Goal: Information Seeking & Learning: Learn about a topic

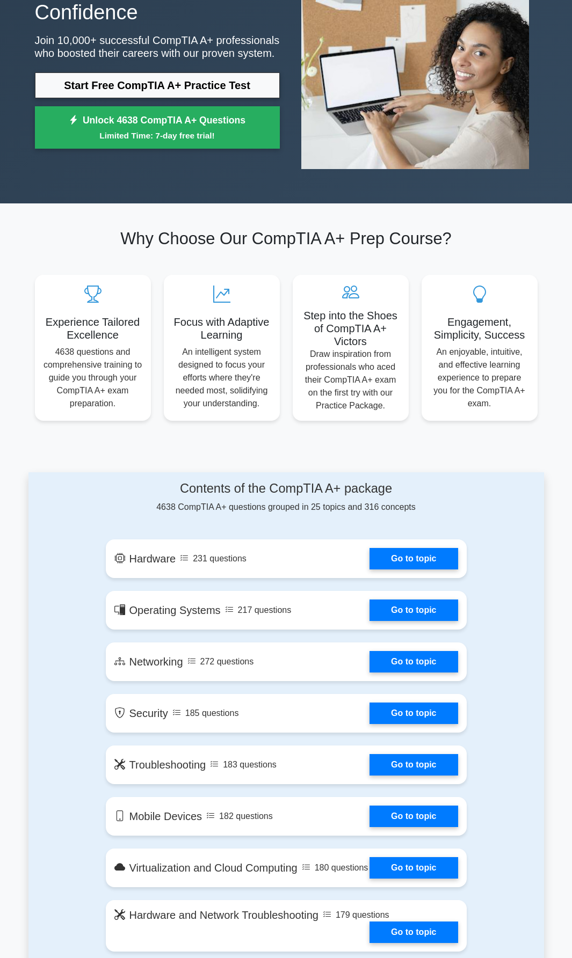
scroll to position [134, 0]
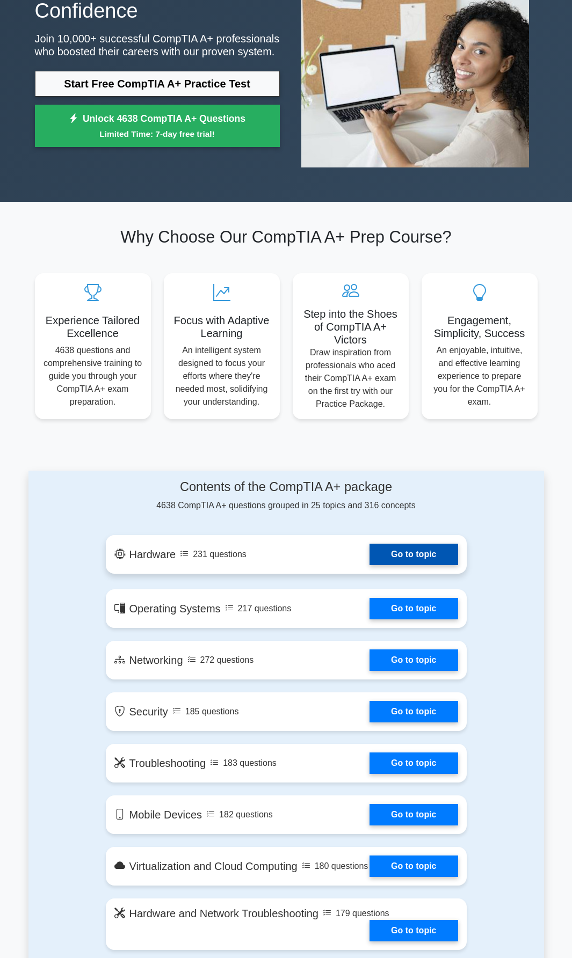
click at [419, 558] on link "Go to topic" at bounding box center [413, 554] width 88 height 21
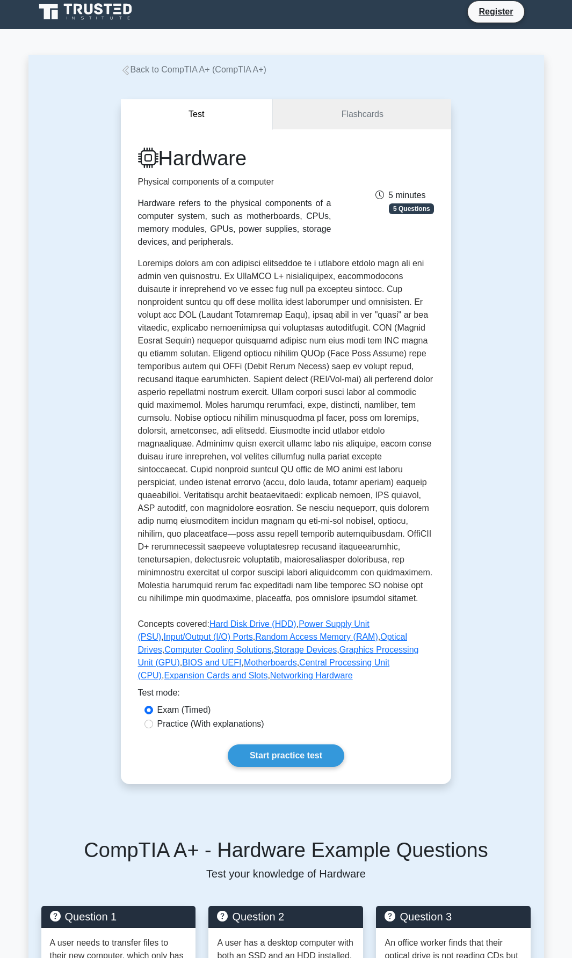
scroll to position [6, 0]
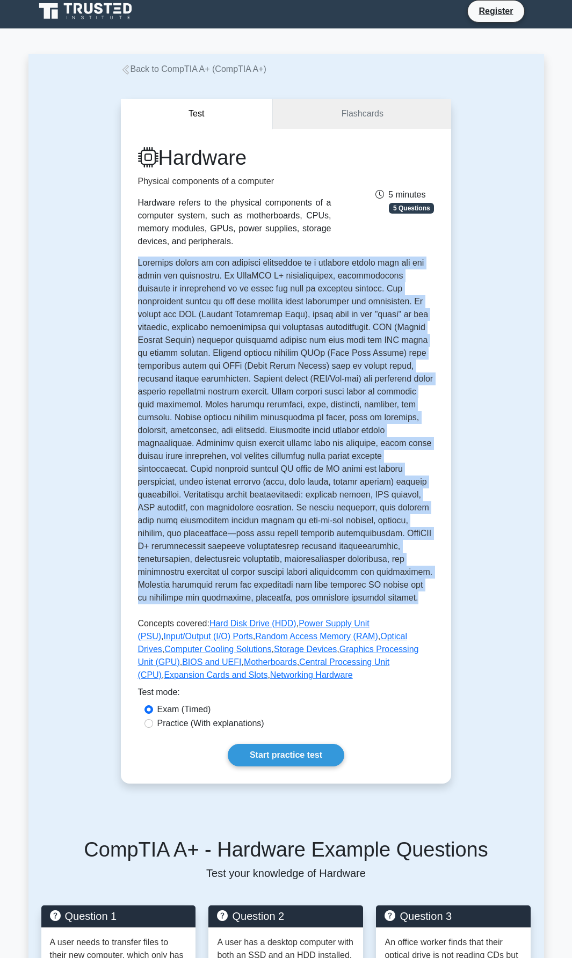
drag, startPoint x: 137, startPoint y: 264, endPoint x: 380, endPoint y: 599, distance: 414.2
click at [391, 602] on div "Hardware Physical components of a computer Hardware refers to the physical comp…" at bounding box center [286, 456] width 331 height 655
click at [387, 601] on p at bounding box center [286, 433] width 296 height 352
drag, startPoint x: 369, startPoint y: 597, endPoint x: 135, endPoint y: 265, distance: 406.3
click at [135, 265] on div "Hardware Physical components of a computer Hardware refers to the physical comp…" at bounding box center [286, 456] width 331 height 655
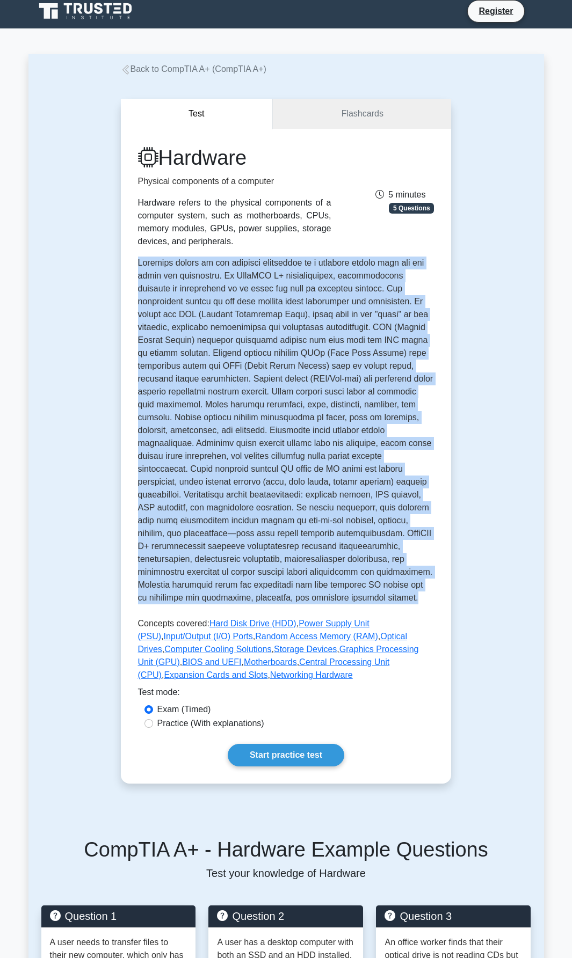
click at [440, 348] on div "Hardware Physical components of a computer Hardware refers to the physical comp…" at bounding box center [286, 456] width 331 height 655
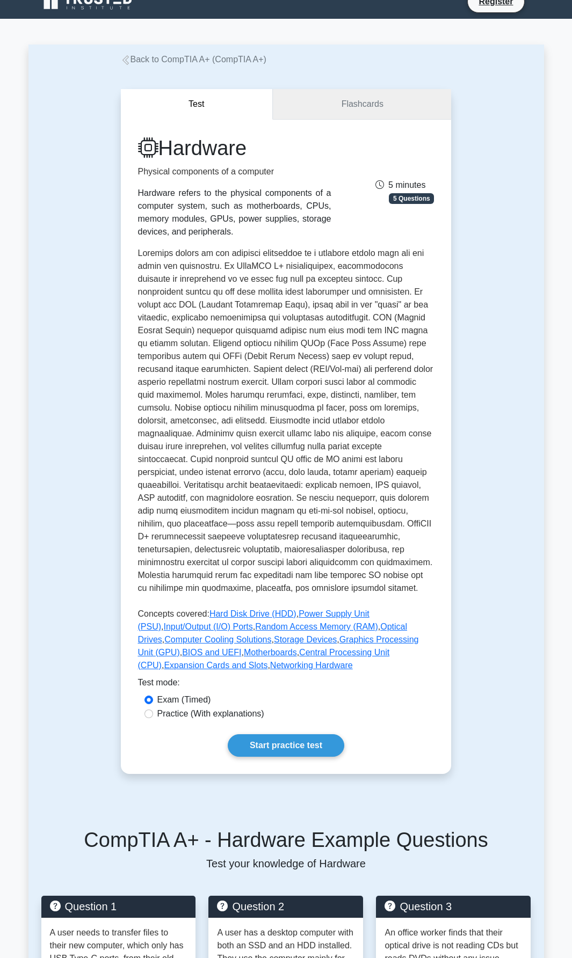
scroll to position [0, 0]
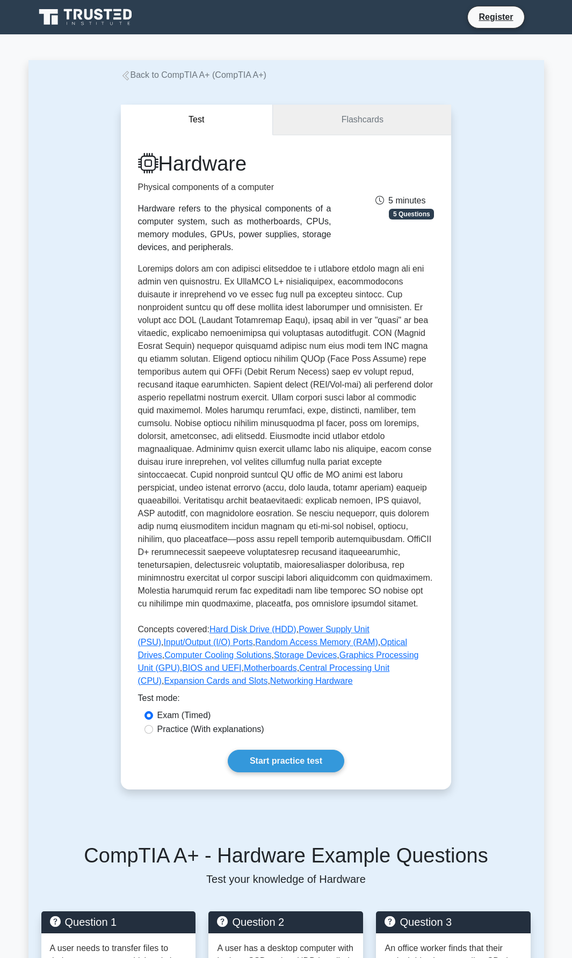
click at [369, 118] on link "Flashcards" at bounding box center [362, 120] width 178 height 31
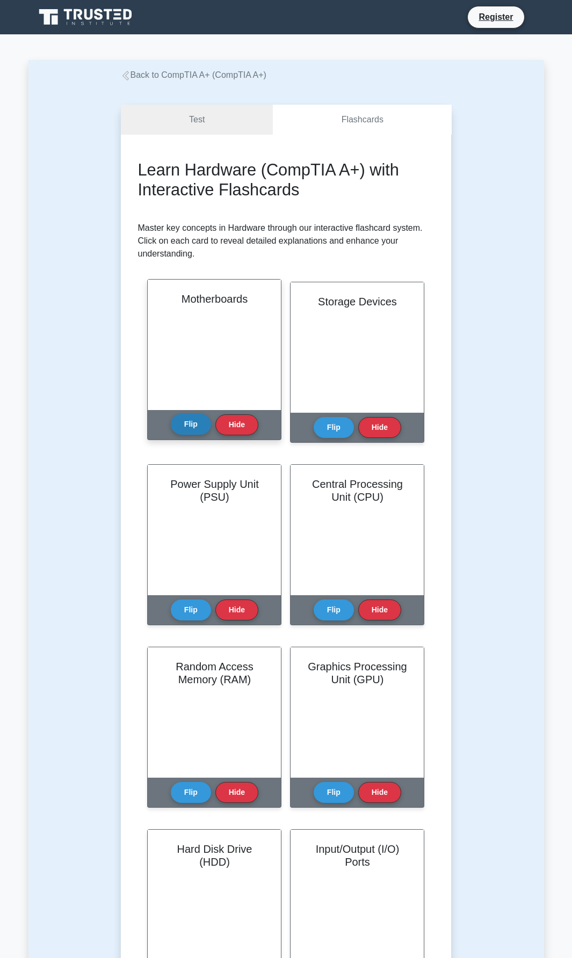
click at [194, 423] on button "Flip" at bounding box center [191, 424] width 40 height 21
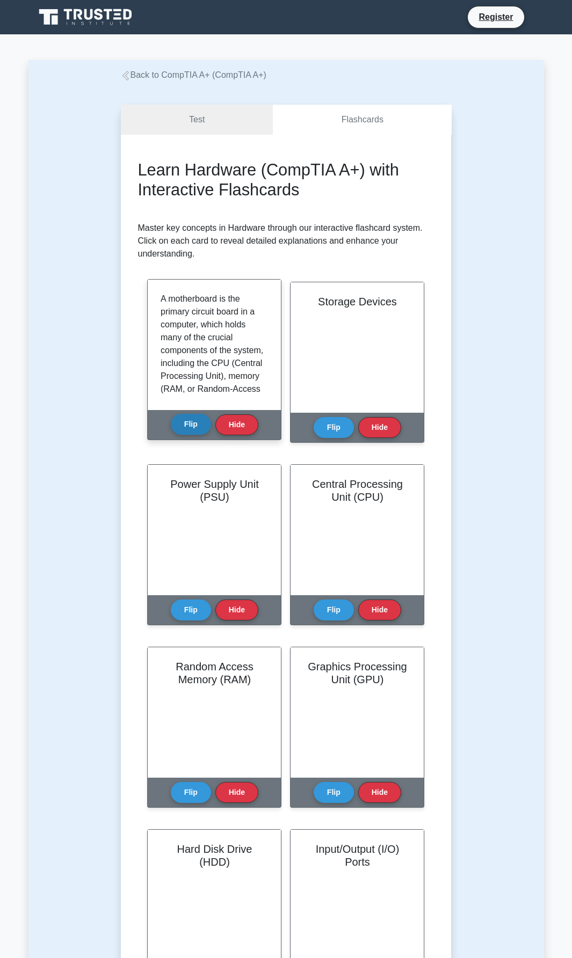
click at [194, 423] on button "Flip" at bounding box center [191, 424] width 40 height 21
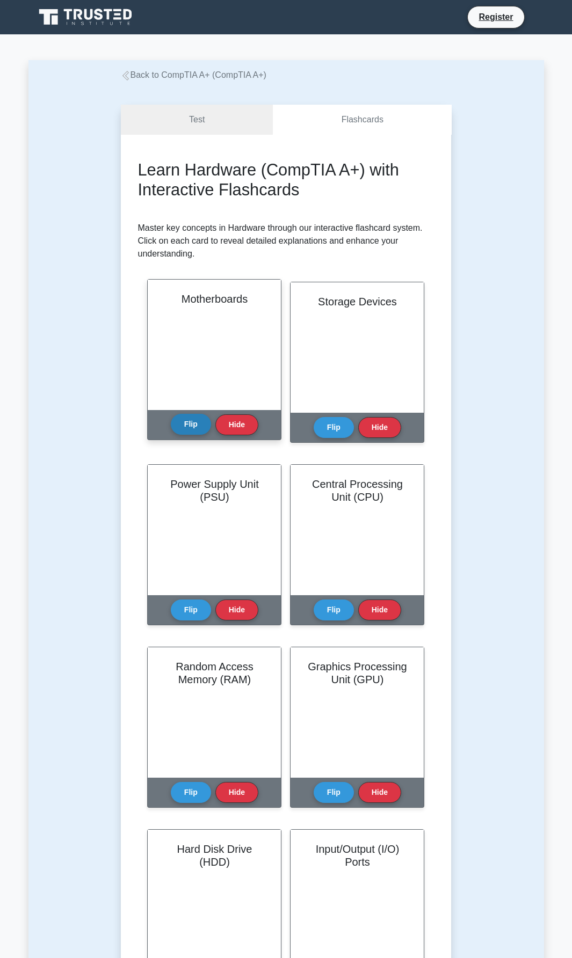
click at [194, 424] on button "Flip" at bounding box center [191, 424] width 40 height 21
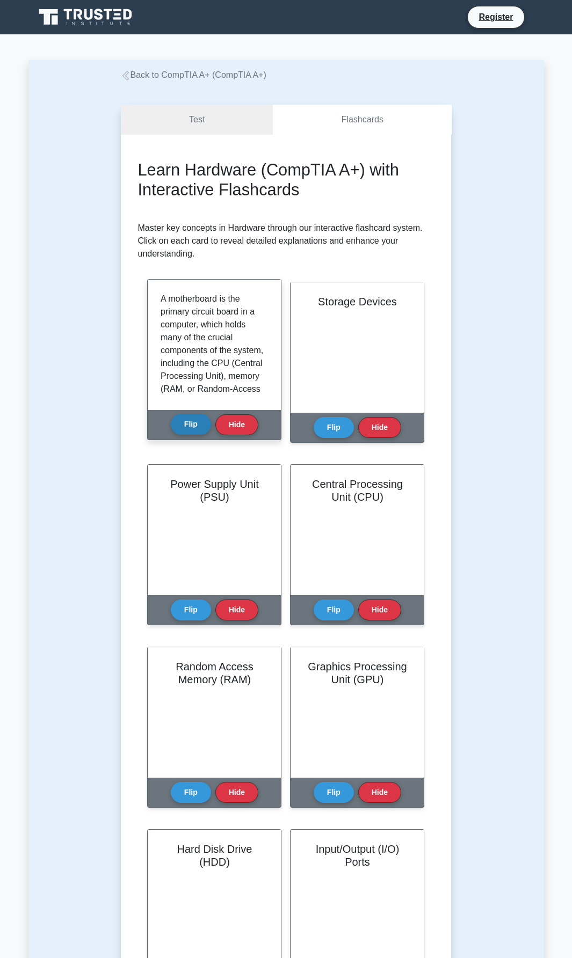
click at [194, 430] on button "Flip" at bounding box center [191, 424] width 40 height 21
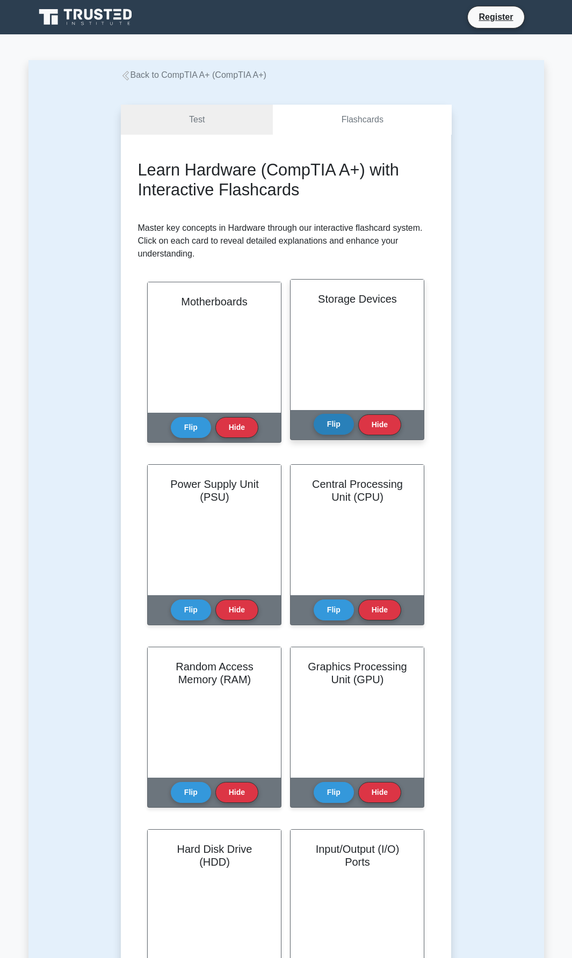
click at [330, 424] on button "Flip" at bounding box center [333, 424] width 40 height 21
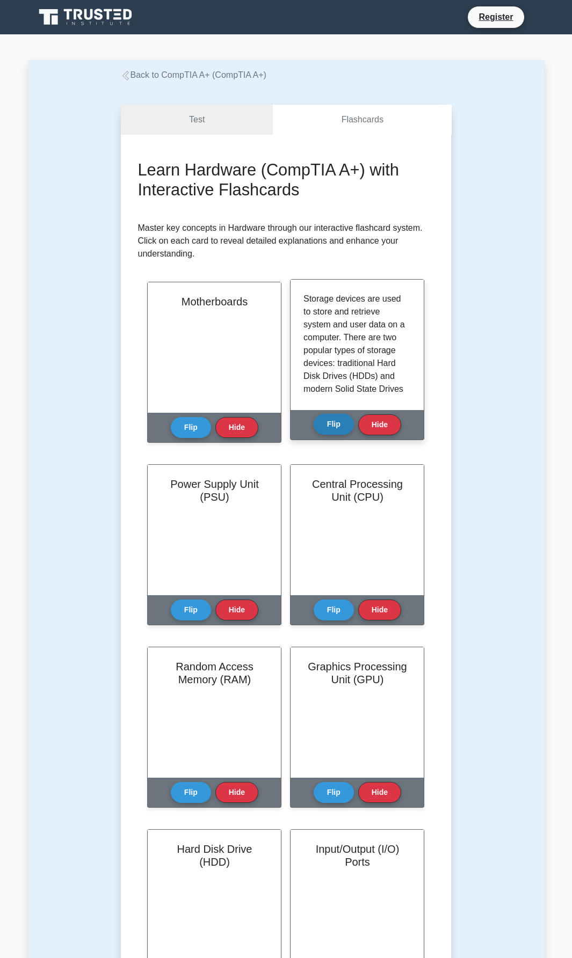
click at [330, 424] on button "Flip" at bounding box center [333, 424] width 40 height 21
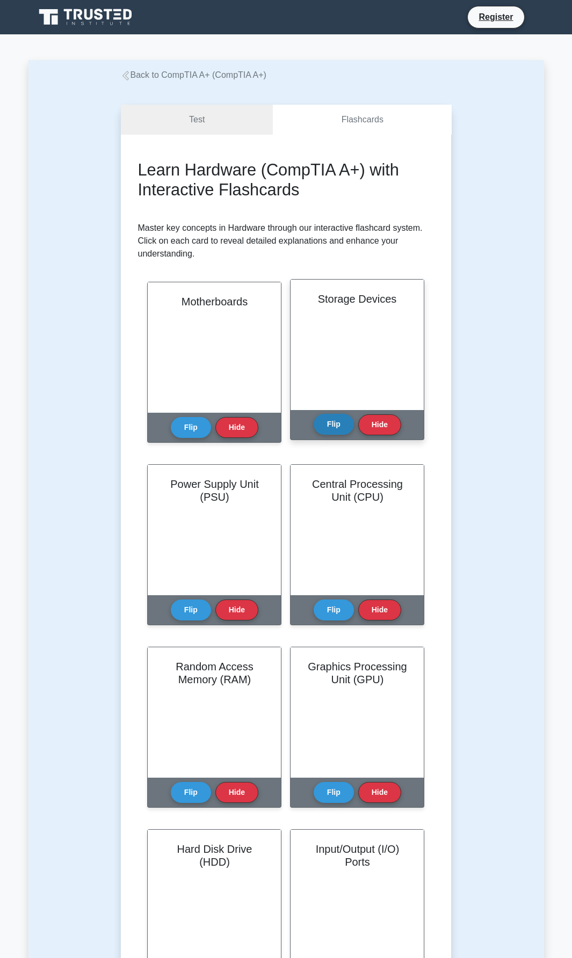
click at [330, 424] on button "Flip" at bounding box center [333, 424] width 40 height 21
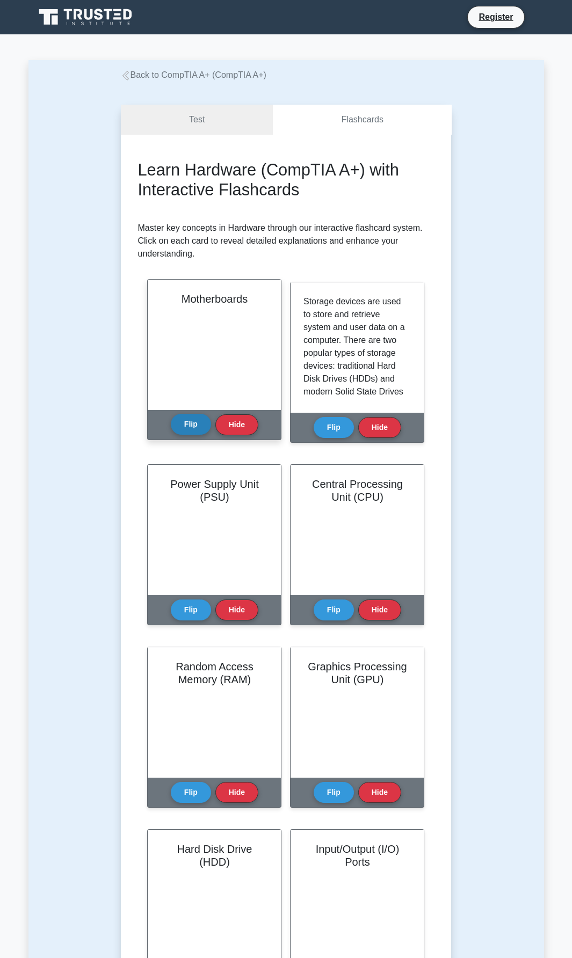
click at [201, 416] on button "Flip" at bounding box center [191, 424] width 40 height 21
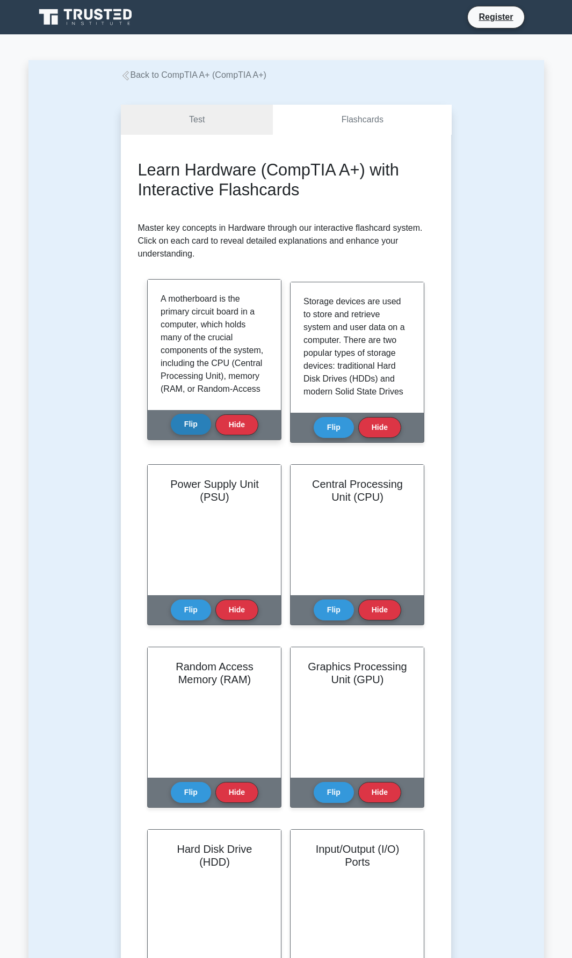
click at [197, 428] on button "Flip" at bounding box center [191, 424] width 40 height 21
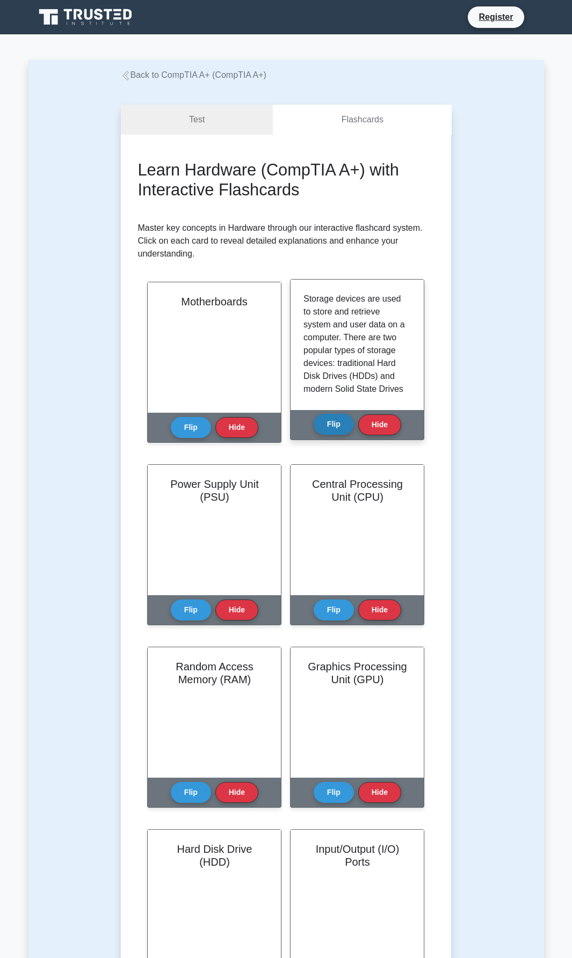
click at [325, 420] on button "Flip" at bounding box center [333, 424] width 40 height 21
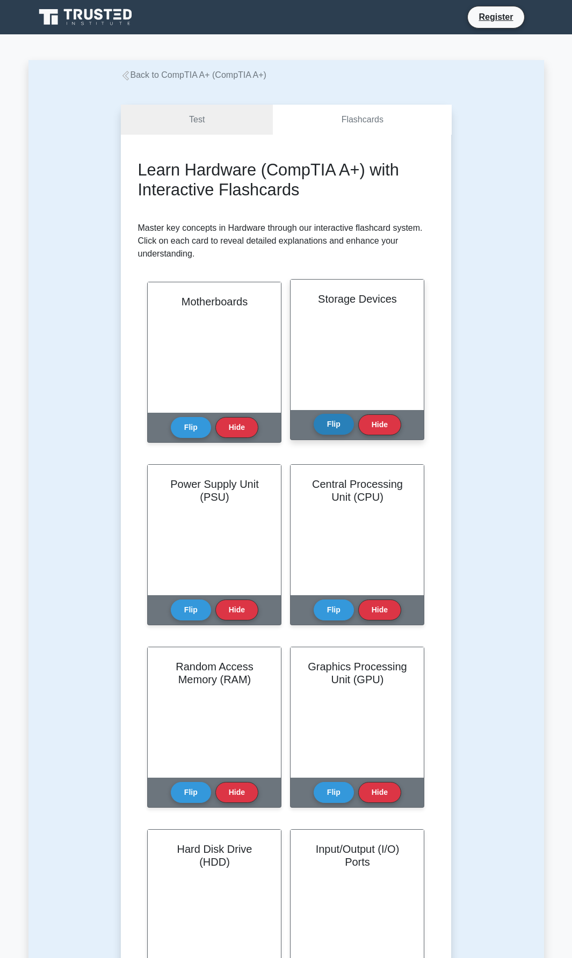
click at [323, 429] on button "Flip" at bounding box center [333, 424] width 40 height 21
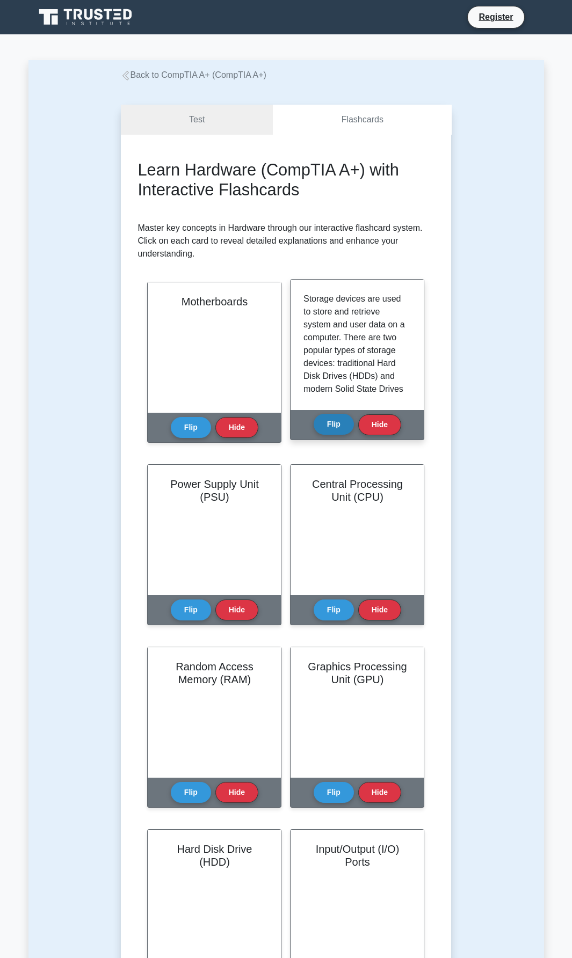
click at [332, 432] on button "Flip" at bounding box center [333, 424] width 40 height 21
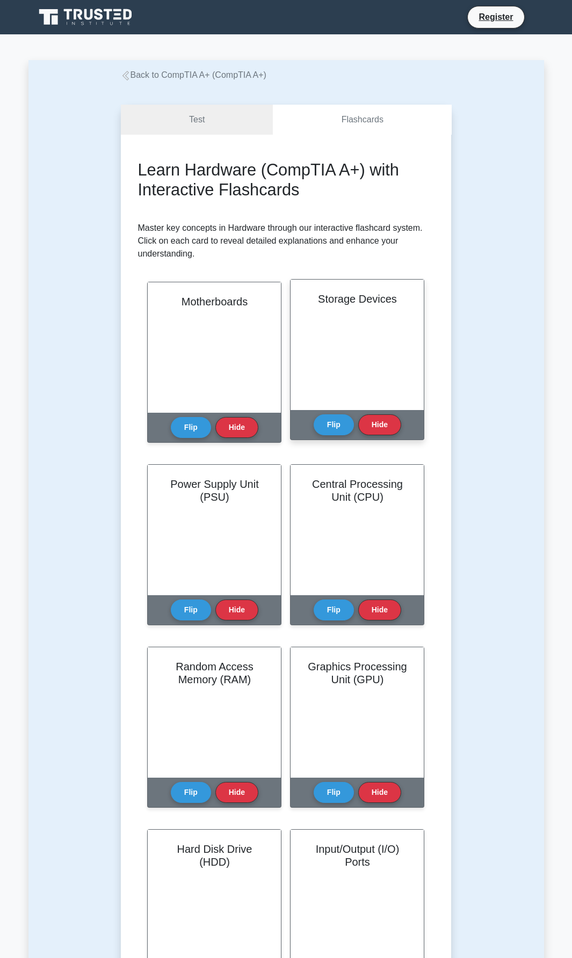
click at [304, 430] on div "Storage Devices Flip Hide" at bounding box center [357, 359] width 134 height 161
click at [332, 430] on button "Flip" at bounding box center [333, 424] width 40 height 21
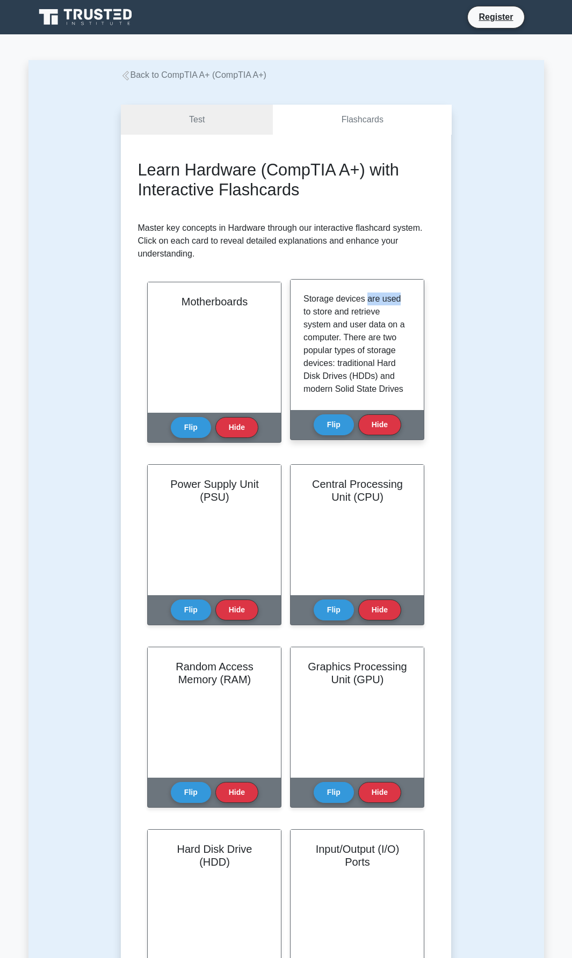
drag, startPoint x: 364, startPoint y: 304, endPoint x: 397, endPoint y: 300, distance: 33.5
click at [397, 300] on p "Storage devices are used to store and retrieve system and user data on a comput…" at bounding box center [354, 472] width 103 height 361
click at [309, 320] on p "Storage devices are used to store and retrieve system and user data on a comput…" at bounding box center [354, 472] width 103 height 361
click at [313, 313] on p "Storage devices are used to store and retrieve system and user data on a comput…" at bounding box center [354, 472] width 103 height 361
click at [333, 310] on p "Storage devices are used to store and retrieve system and user data on a comput…" at bounding box center [354, 472] width 103 height 361
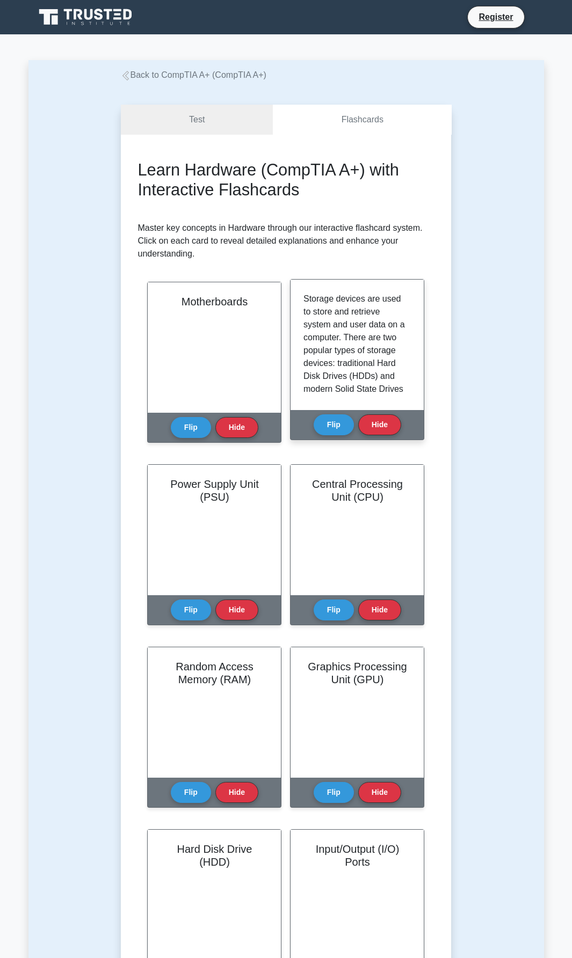
click at [323, 313] on p "Storage devices are used to store and retrieve system and user data on a comput…" at bounding box center [354, 472] width 103 height 361
click at [340, 313] on p "Storage devices are used to store and retrieve system and user data on a comput…" at bounding box center [354, 472] width 103 height 361
click at [366, 313] on p "Storage devices are used to store and retrieve system and user data on a comput…" at bounding box center [354, 472] width 103 height 361
click at [354, 318] on p "Storage devices are used to store and retrieve system and user data on a comput…" at bounding box center [354, 472] width 103 height 361
click at [316, 331] on p "Storage devices are used to store and retrieve system and user data on a comput…" at bounding box center [354, 472] width 103 height 361
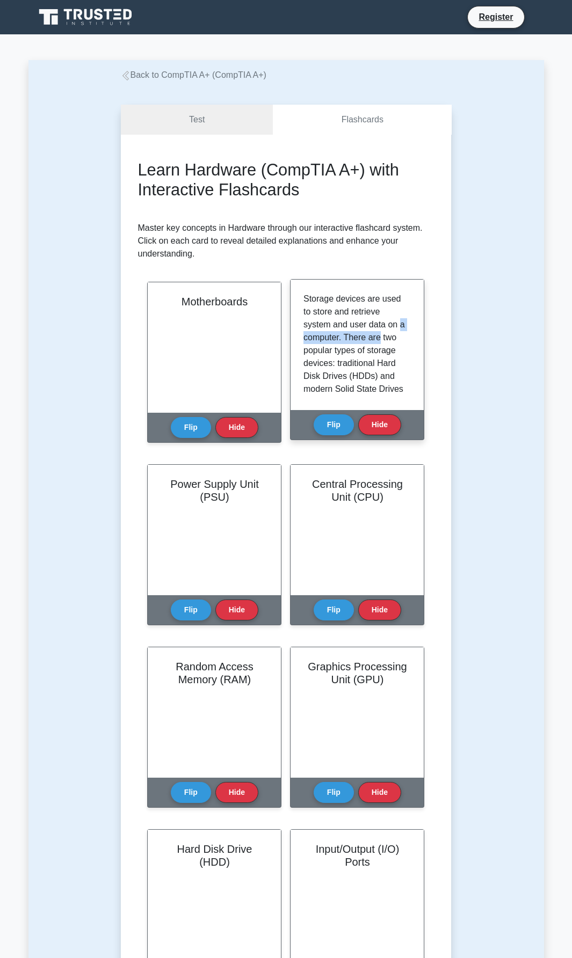
drag, startPoint x: 303, startPoint y: 332, endPoint x: 399, endPoint y: 335, distance: 95.6
click at [399, 335] on p "Storage devices are used to store and retrieve system and user data on a comput…" at bounding box center [354, 472] width 103 height 361
click at [376, 343] on p "Storage devices are used to store and retrieve system and user data on a comput…" at bounding box center [354, 472] width 103 height 361
drag, startPoint x: 304, startPoint y: 354, endPoint x: 398, endPoint y: 347, distance: 94.7
click at [398, 347] on p "Storage devices are used to store and retrieve system and user data on a comput…" at bounding box center [354, 472] width 103 height 361
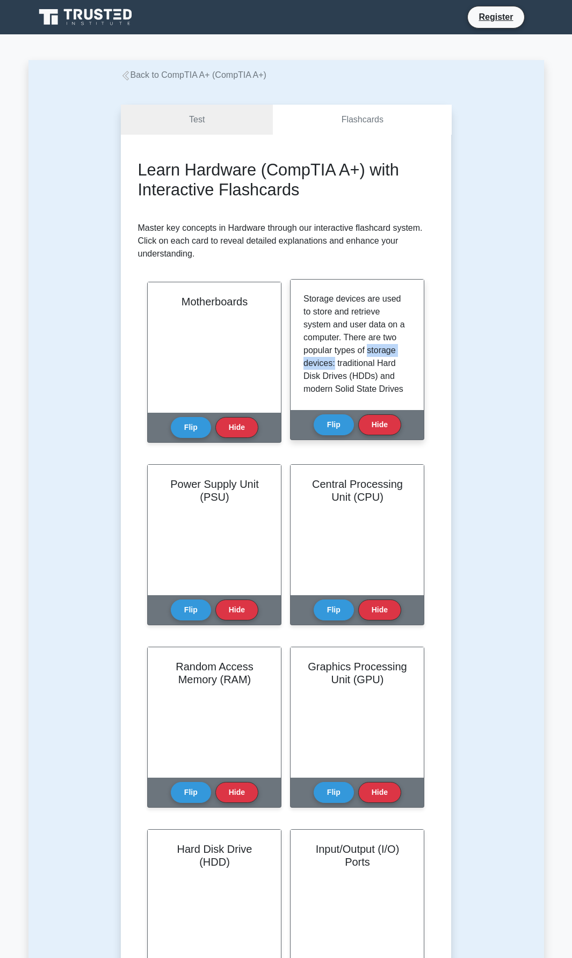
drag, startPoint x: 305, startPoint y: 362, endPoint x: 373, endPoint y: 358, distance: 68.3
click at [373, 358] on p "Storage devices are used to store and retrieve system and user data on a comput…" at bounding box center [354, 472] width 103 height 361
drag, startPoint x: 306, startPoint y: 376, endPoint x: 405, endPoint y: 372, distance: 98.8
click at [405, 372] on div "Storage devices are used to store and retrieve system and user data on a comput…" at bounding box center [356, 344] width 107 height 105
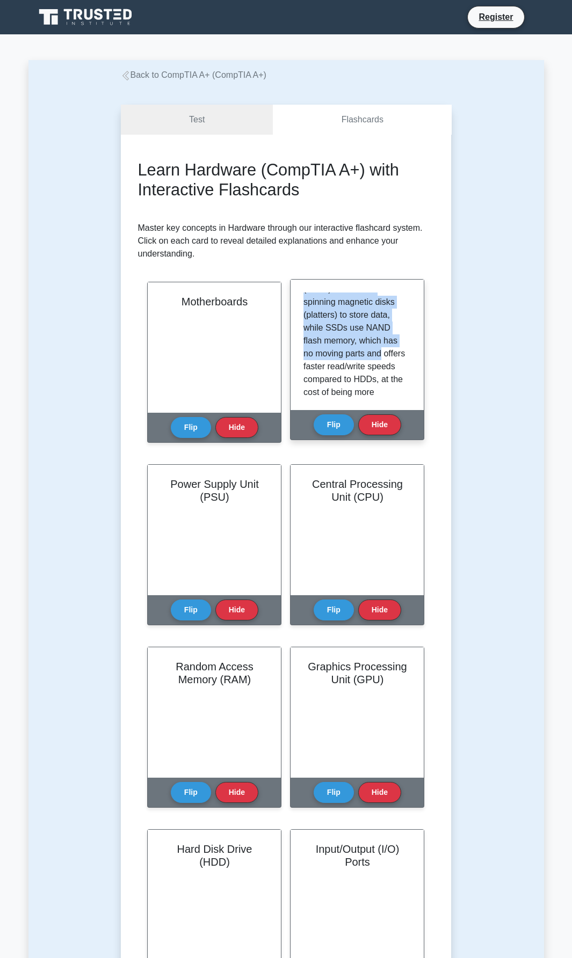
drag, startPoint x: 295, startPoint y: 392, endPoint x: 386, endPoint y: 392, distance: 91.2
click at [386, 392] on div "Storage devices are used to store and retrieve system and user data on a comput…" at bounding box center [356, 345] width 133 height 130
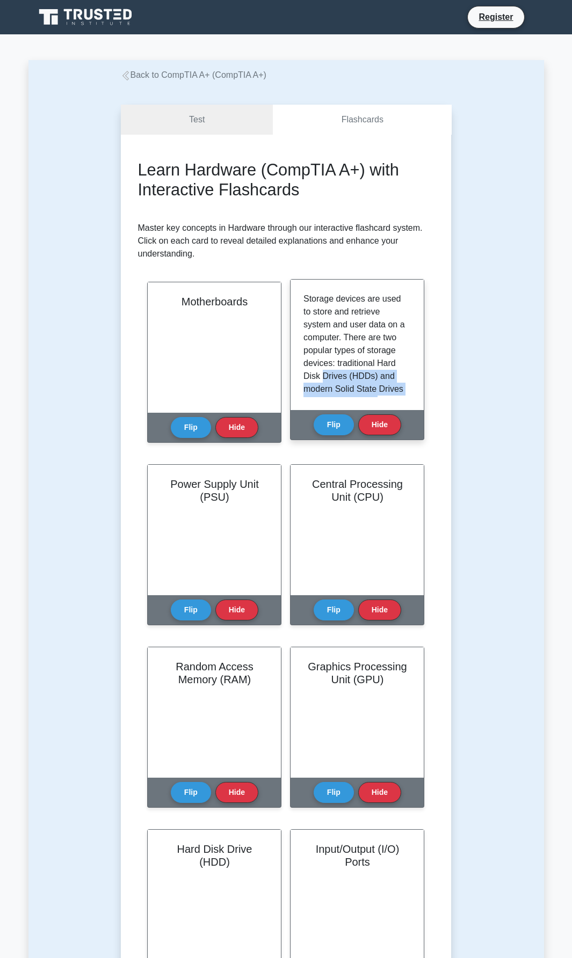
scroll to position [277, 0]
click at [408, 385] on div "Storage devices are used to store and retrieve system and user data on a comput…" at bounding box center [356, 344] width 107 height 105
drag, startPoint x: 405, startPoint y: 380, endPoint x: 404, endPoint y: 372, distance: 8.1
click at [404, 372] on div "Storage devices are used to store and retrieve system and user data on a comput…" at bounding box center [356, 344] width 107 height 105
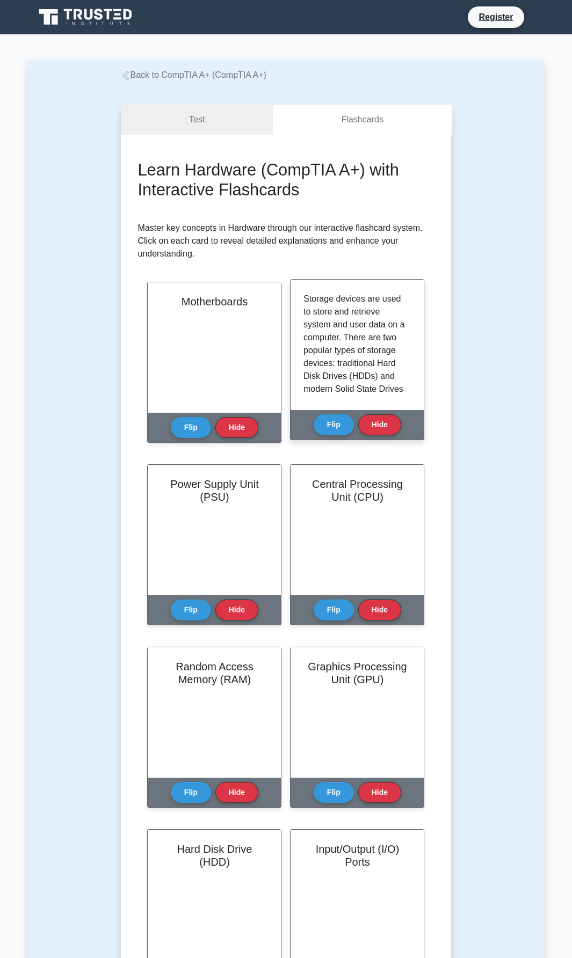
click at [391, 354] on p "Storage devices are used to store and retrieve system and user data on a comput…" at bounding box center [354, 472] width 103 height 361
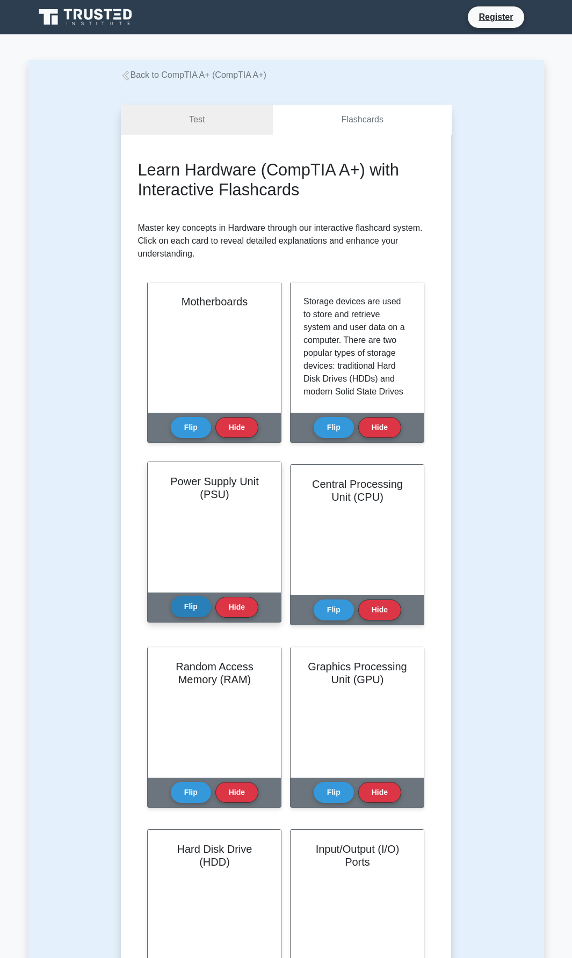
click at [188, 609] on button "Flip" at bounding box center [191, 606] width 40 height 21
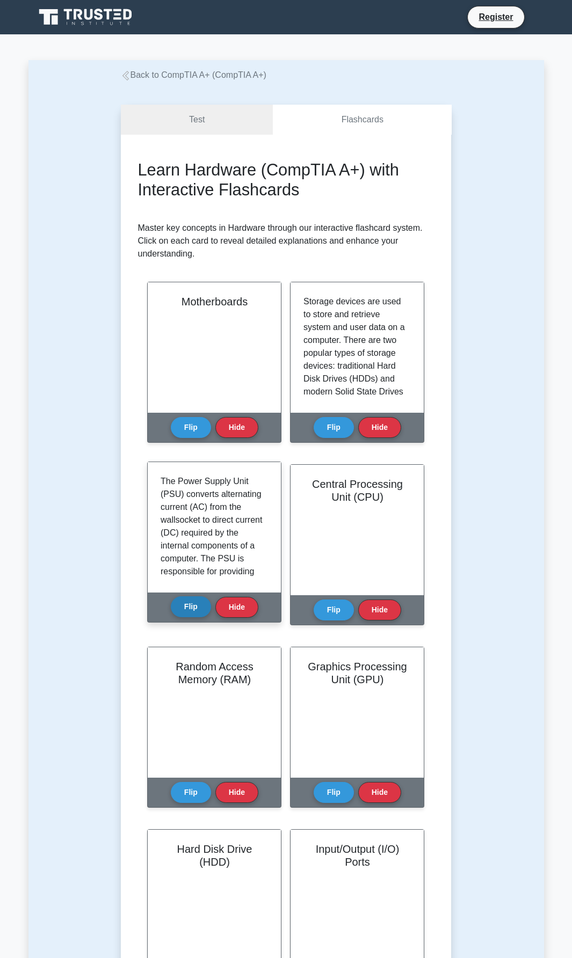
click at [188, 609] on button "Flip" at bounding box center [191, 606] width 40 height 21
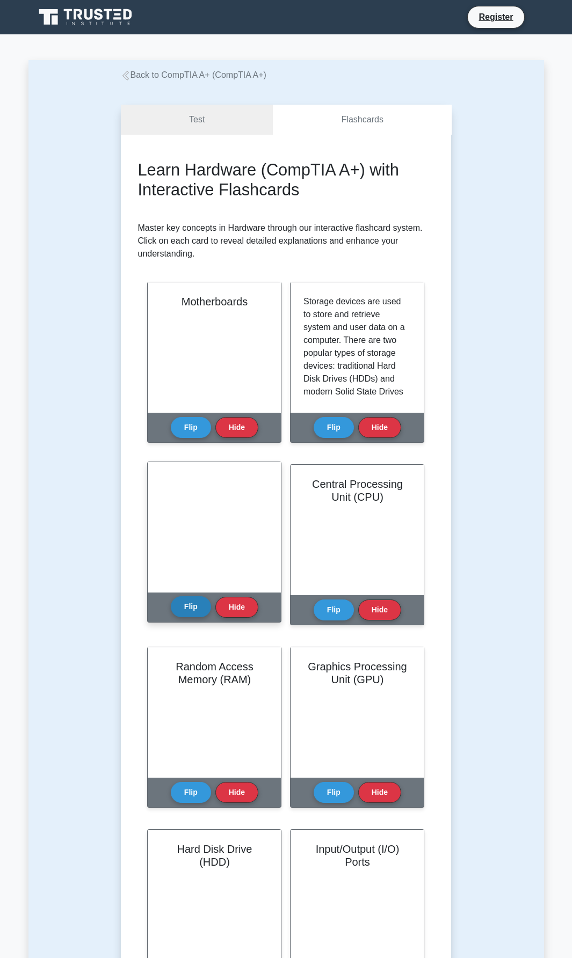
click at [188, 609] on button "Flip" at bounding box center [191, 606] width 40 height 21
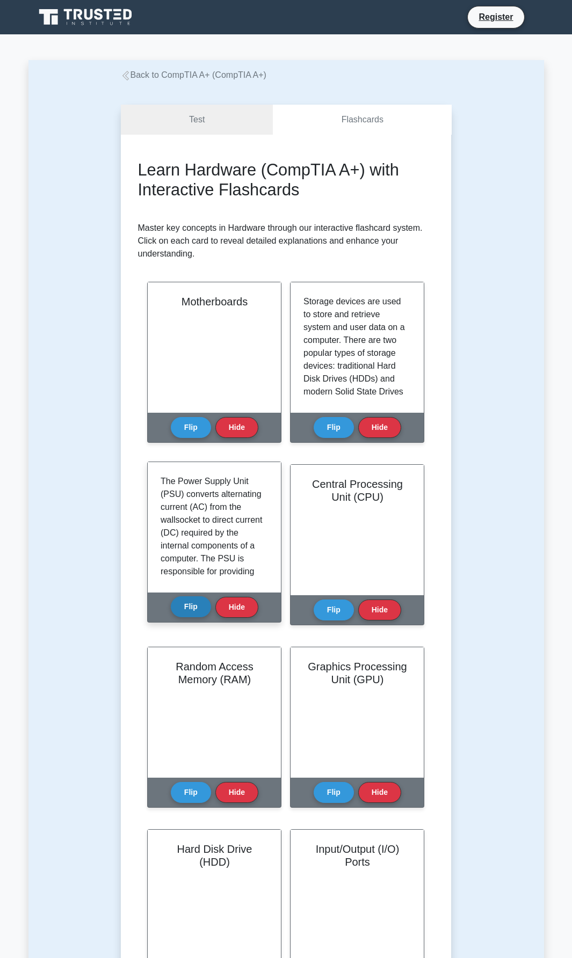
click at [188, 609] on button "Flip" at bounding box center [191, 606] width 40 height 21
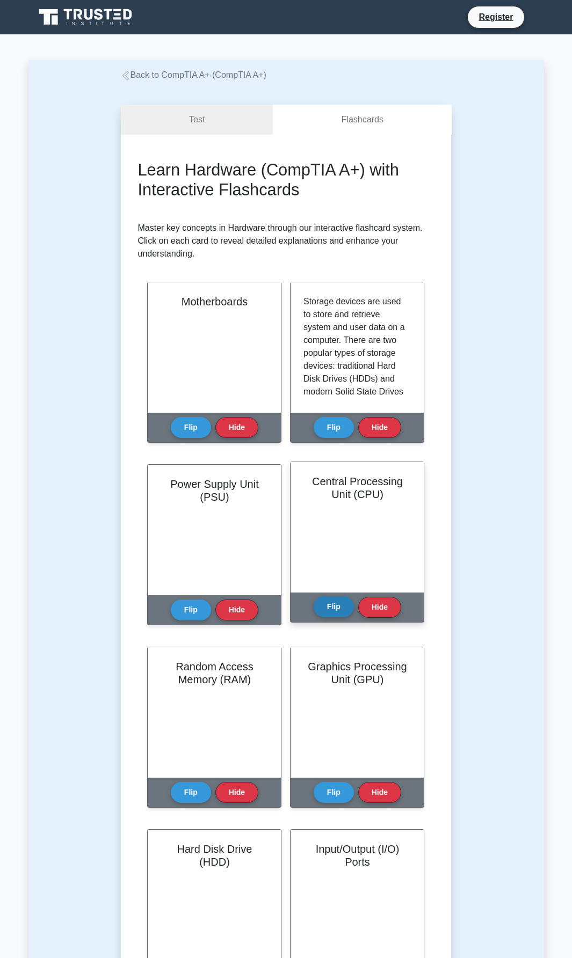
click at [332, 608] on button "Flip" at bounding box center [333, 606] width 40 height 21
click at [340, 610] on button "Flip" at bounding box center [333, 606] width 40 height 21
click at [438, 378] on div "Learn Hardware (CompTIA A+) with Interactive Flashcards Master key concepts in …" at bounding box center [286, 855] width 331 height 1441
click at [410, 527] on div "Central Processing Unit (CPU)" at bounding box center [356, 527] width 133 height 130
click at [429, 540] on div "Learn Hardware (CompTIA A+) with Interactive Flashcards Master key concepts in …" at bounding box center [286, 855] width 296 height 1390
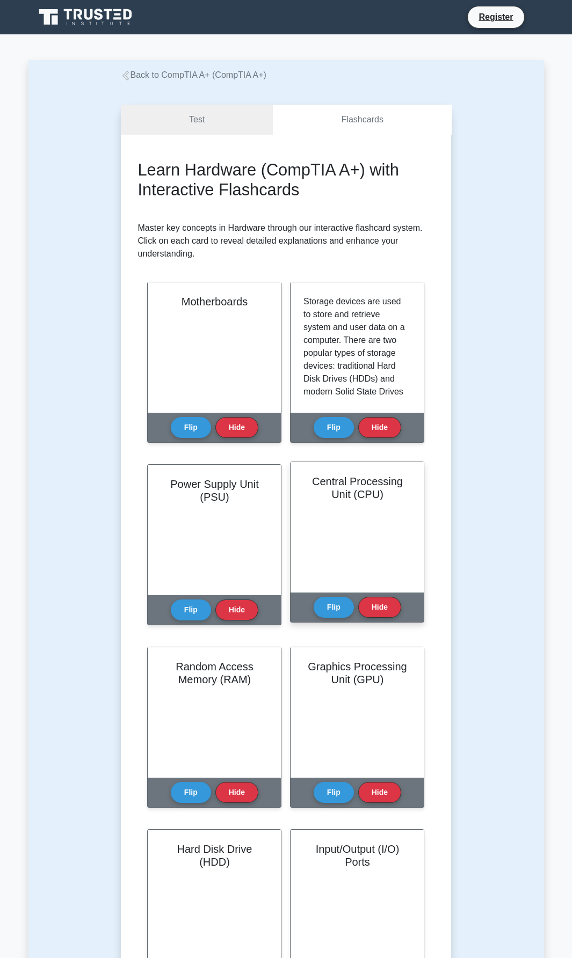
click at [406, 545] on div "Central Processing Unit (CPU)" at bounding box center [356, 527] width 133 height 130
click at [416, 523] on div "Central Processing Unit (CPU)" at bounding box center [356, 527] width 133 height 130
click at [433, 506] on div "Learn Hardware (CompTIA A+) with Interactive Flashcards Master key concepts in …" at bounding box center [286, 855] width 296 height 1390
click at [419, 512] on div "Central Processing Unit (CPU)" at bounding box center [356, 527] width 133 height 130
click at [186, 107] on link "Test" at bounding box center [197, 120] width 152 height 31
